Goal: Task Accomplishment & Management: Complete application form

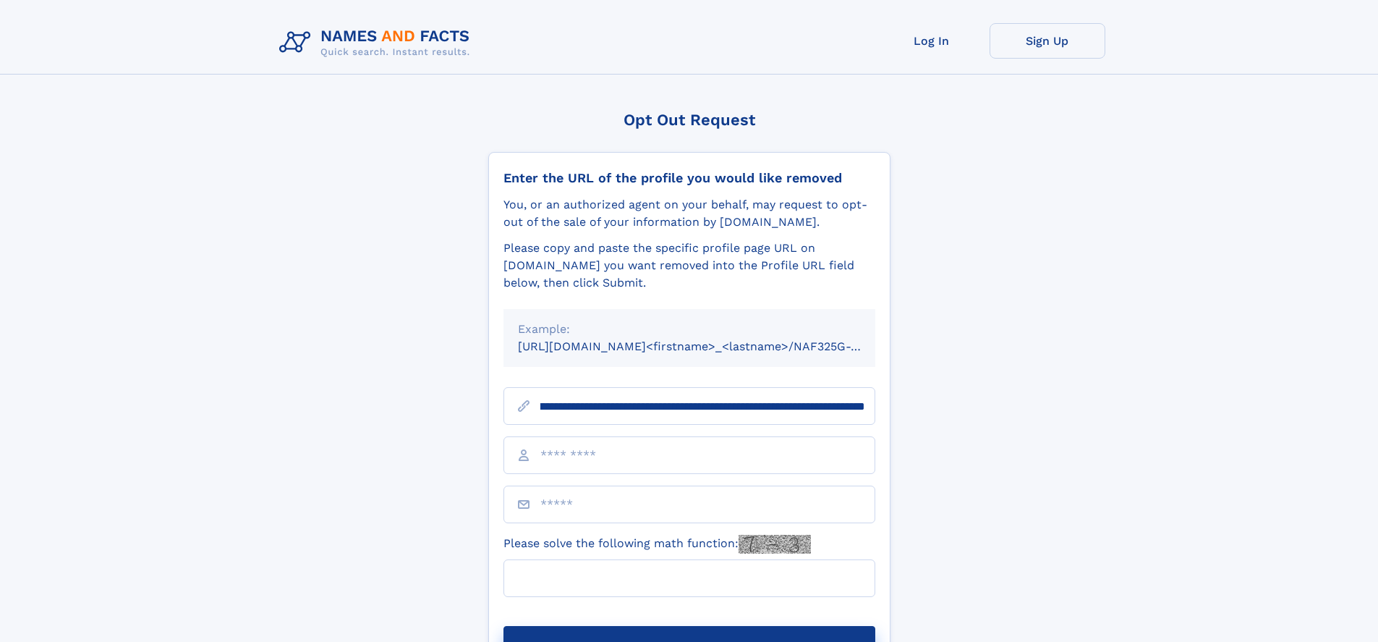
scroll to position [0, 179]
type input "**********"
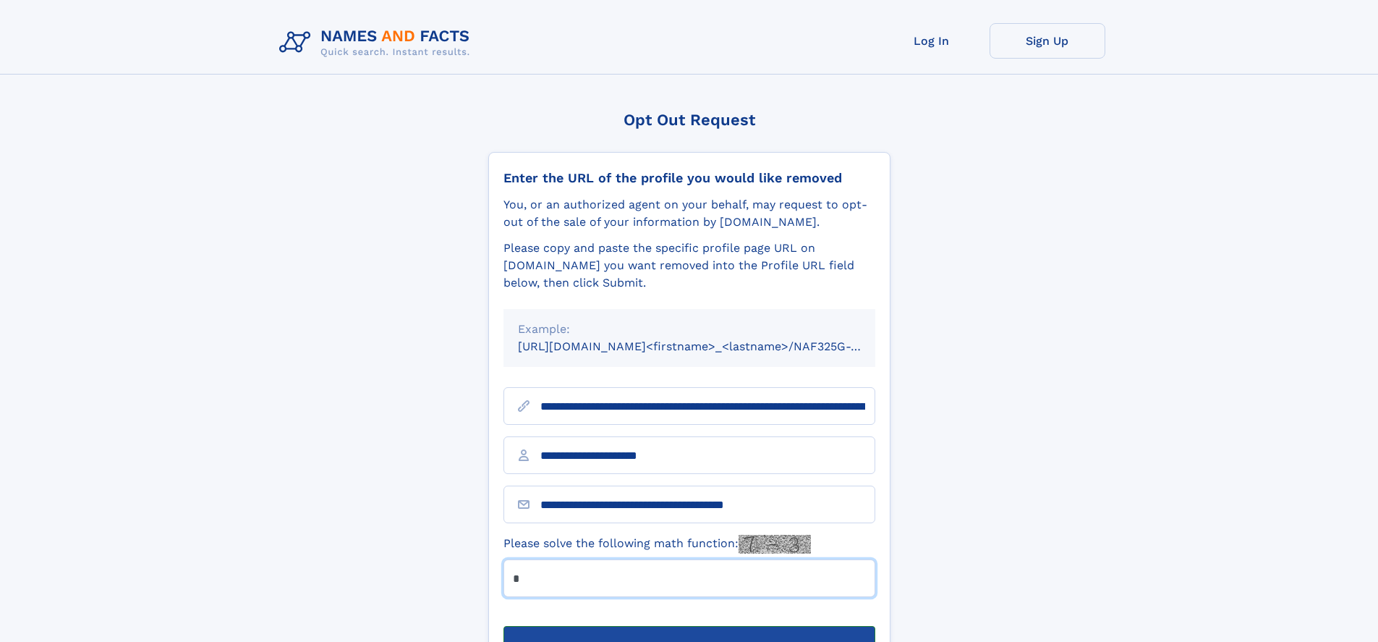
type input "*"
click at [689, 626] on button "Submit Opt Out Request" at bounding box center [689, 649] width 372 height 46
